Goal: Find specific page/section: Find specific page/section

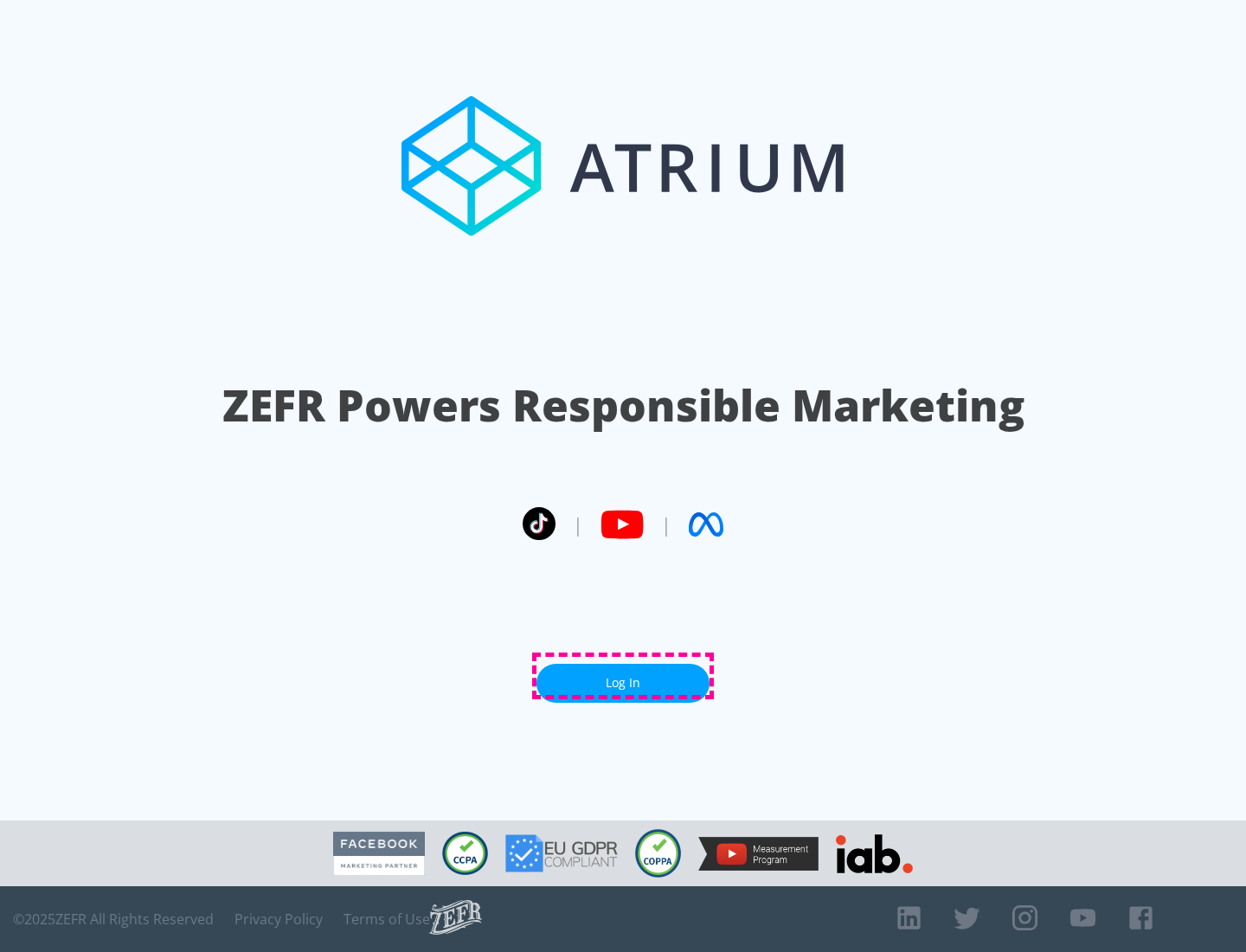
click at [623, 676] on link "Log In" at bounding box center [623, 683] width 173 height 38
